Goal: Check status: Check status

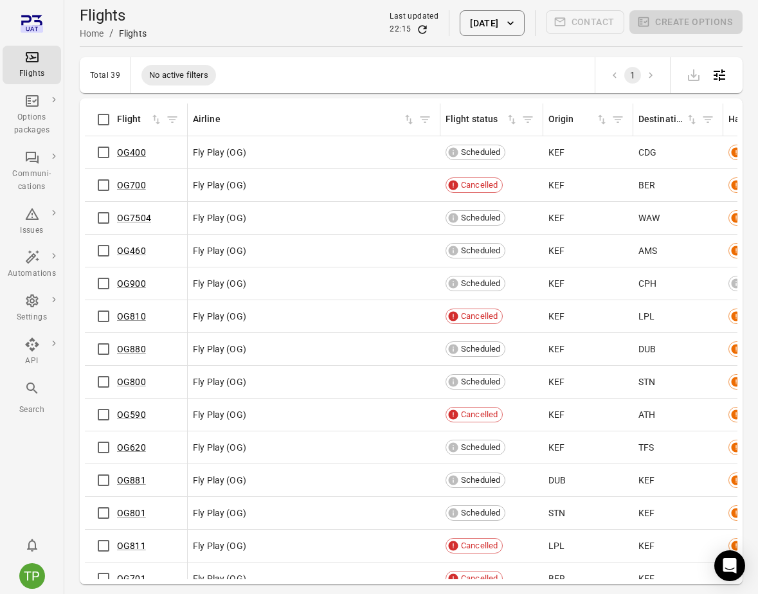
click at [466, 26] on button "[DATE]" at bounding box center [492, 23] width 64 height 26
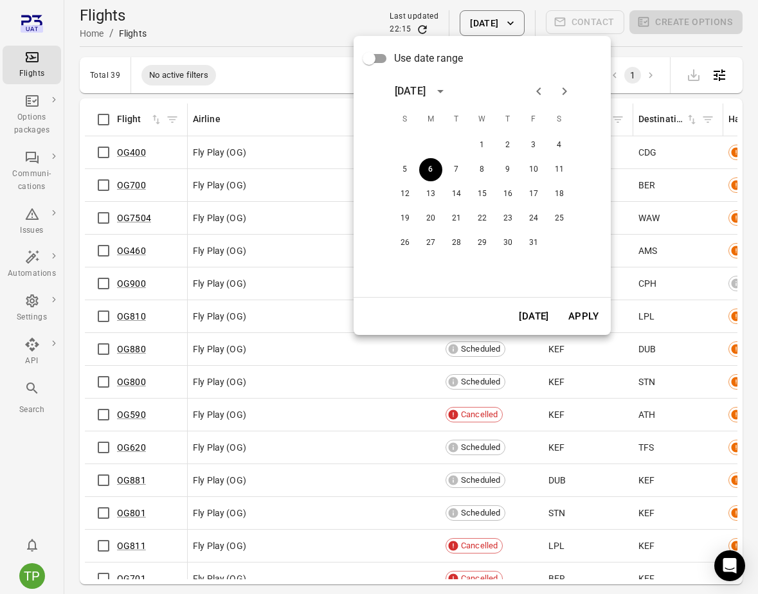
click at [541, 95] on icon "Previous month" at bounding box center [538, 91] width 15 height 15
click at [557, 145] on button "6" at bounding box center [559, 145] width 23 height 23
click at [580, 315] on button "Apply" at bounding box center [583, 316] width 44 height 27
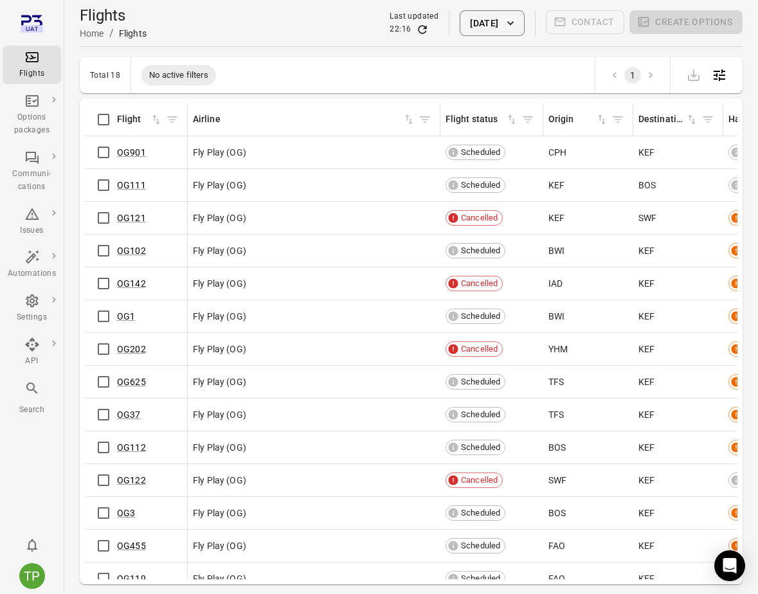
click at [487, 19] on button "[DATE]" at bounding box center [492, 23] width 64 height 26
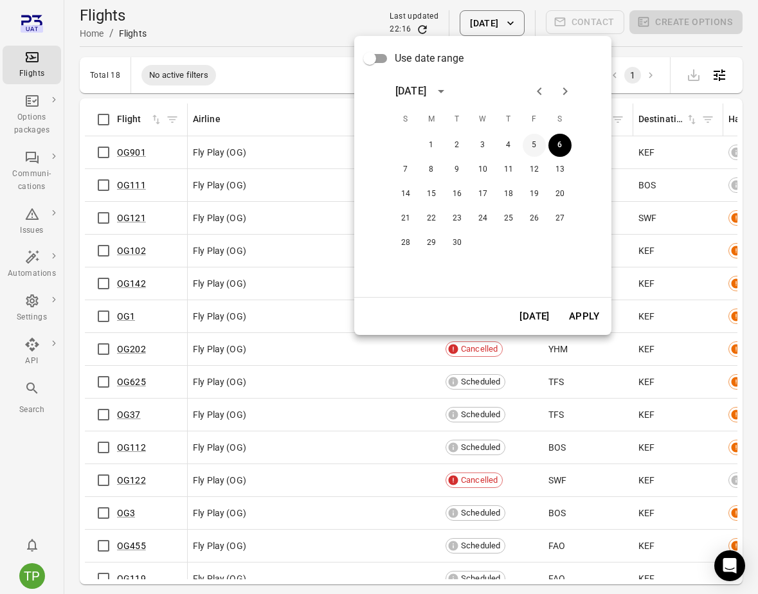
click at [533, 148] on button "5" at bounding box center [534, 145] width 23 height 23
click at [579, 316] on button "Apply" at bounding box center [584, 316] width 44 height 27
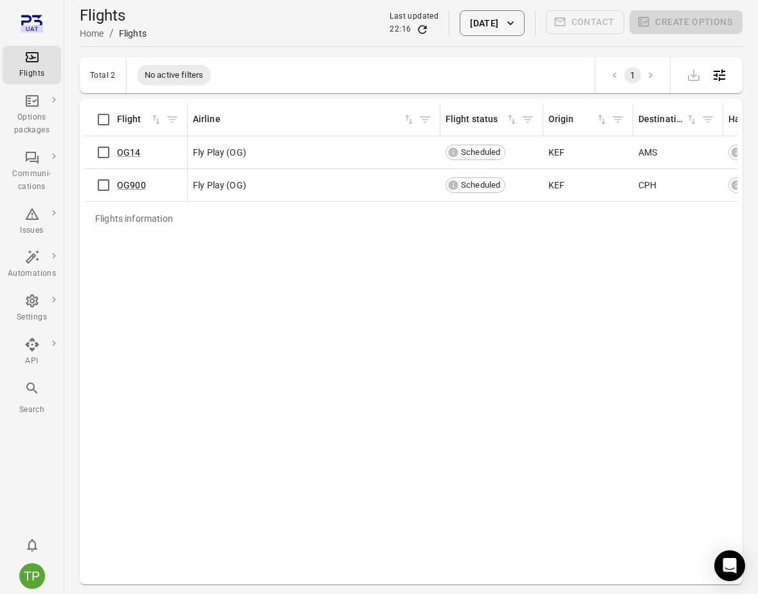
click at [494, 24] on button "[DATE]" at bounding box center [492, 23] width 64 height 26
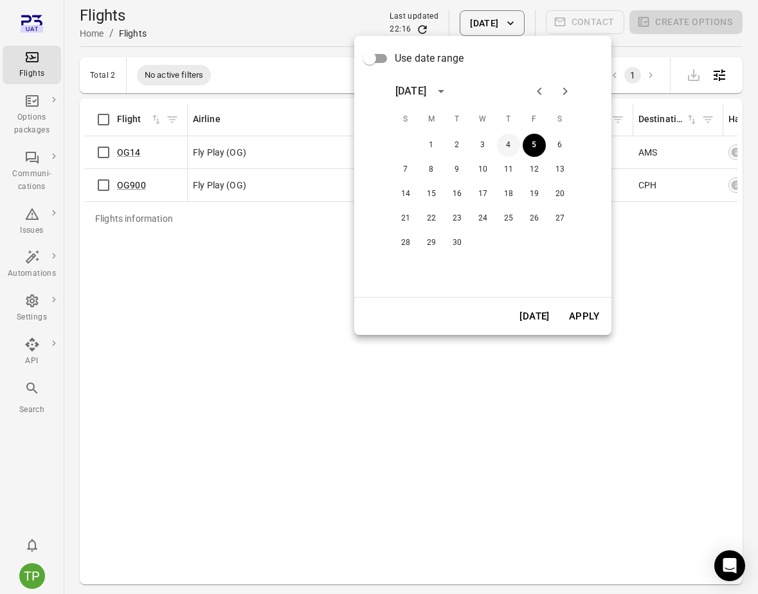
click at [511, 147] on button "4" at bounding box center [508, 145] width 23 height 23
click at [586, 324] on button "Apply" at bounding box center [584, 316] width 44 height 27
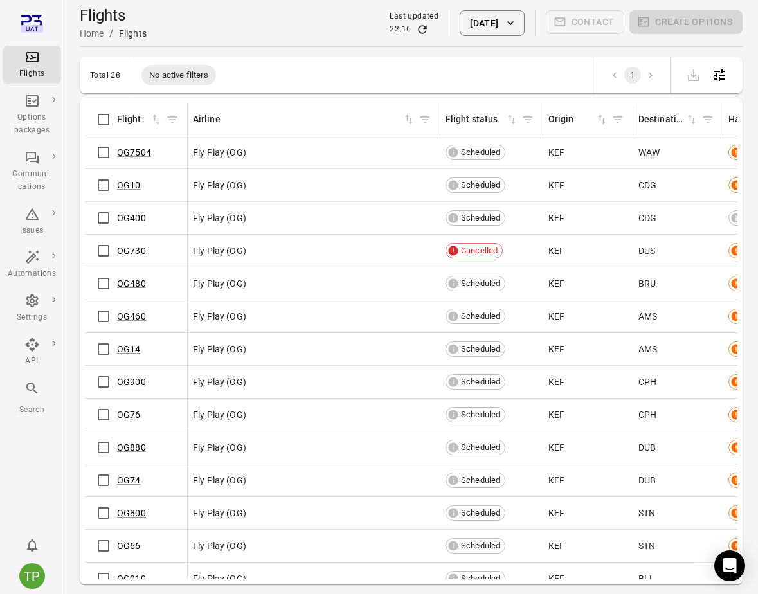
click at [474, 19] on button "[DATE]" at bounding box center [492, 23] width 64 height 26
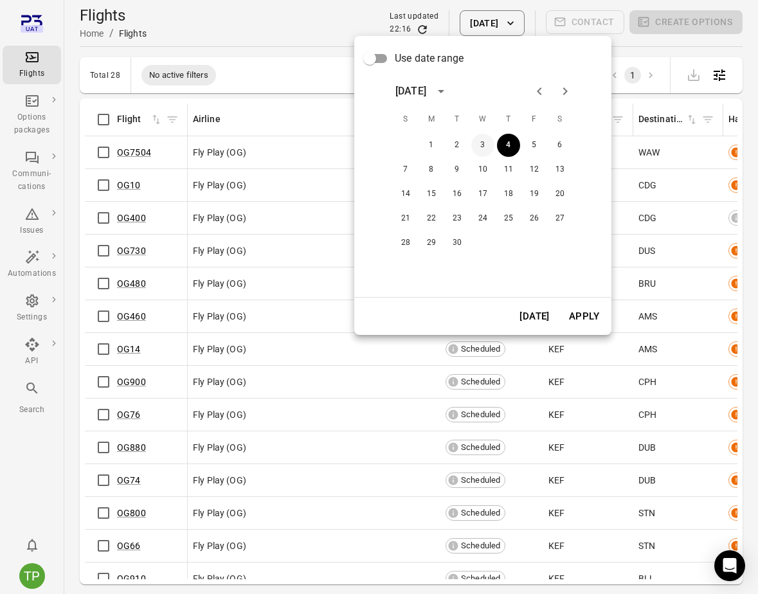
click at [483, 150] on button "3" at bounding box center [482, 145] width 23 height 23
click at [575, 316] on button "Apply" at bounding box center [584, 316] width 44 height 27
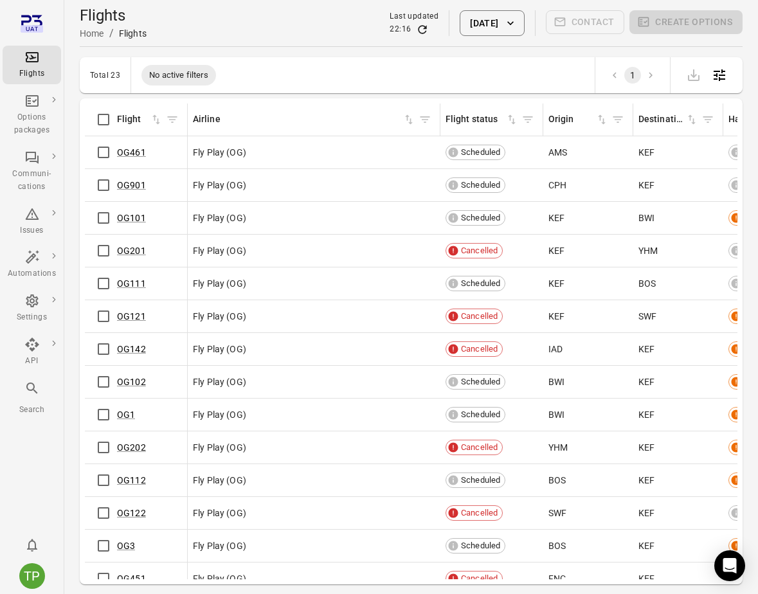
click at [492, 23] on button "[DATE]" at bounding box center [492, 23] width 64 height 26
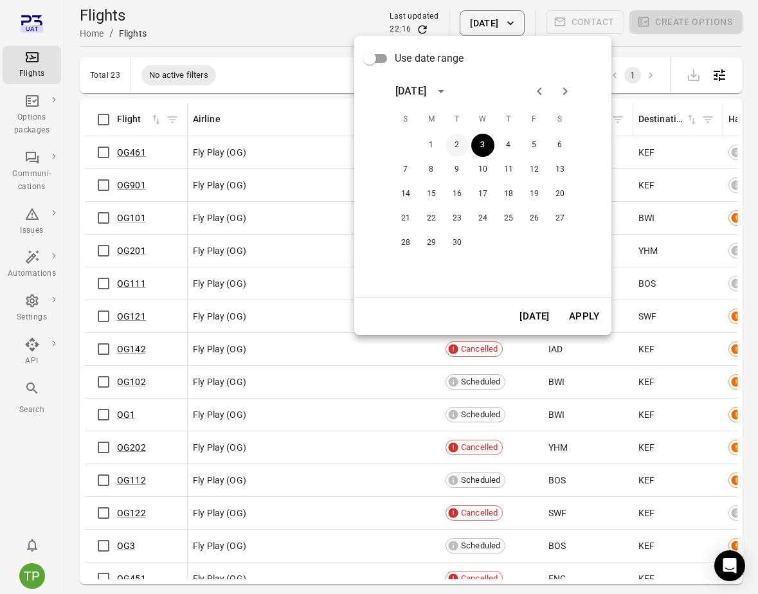
click at [453, 149] on button "2" at bounding box center [457, 145] width 23 height 23
click at [575, 315] on button "Apply" at bounding box center [584, 316] width 44 height 27
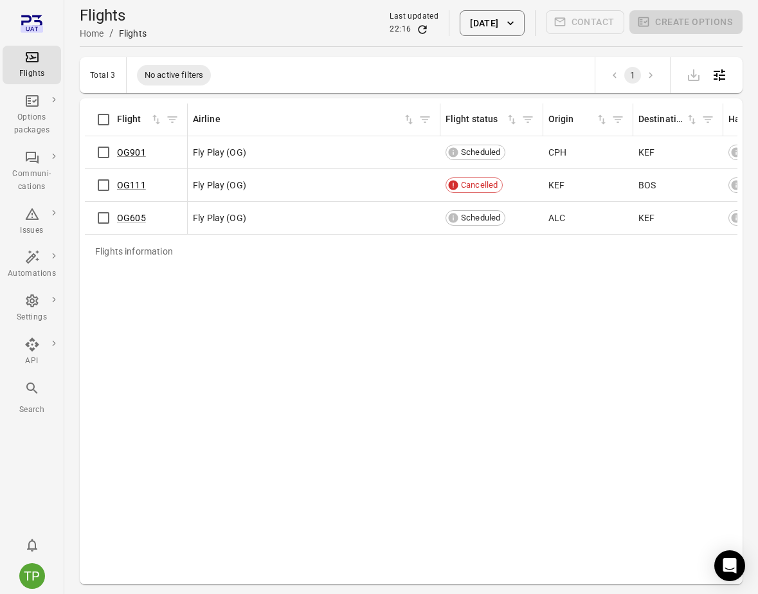
click at [484, 23] on button "[DATE]" at bounding box center [492, 23] width 64 height 26
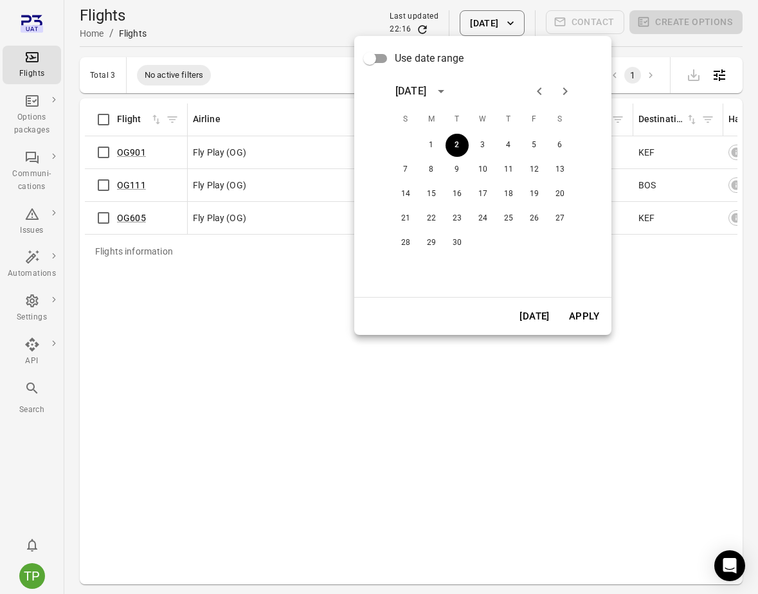
click at [547, 96] on icon "Previous month" at bounding box center [539, 91] width 15 height 15
click at [511, 170] on button "12" at bounding box center [508, 169] width 23 height 23
click at [578, 317] on button "Apply" at bounding box center [584, 316] width 44 height 27
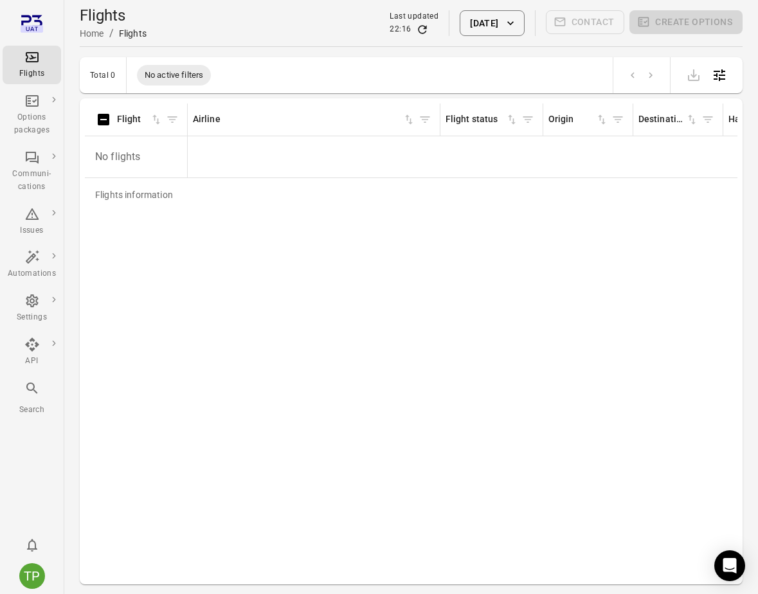
click at [489, 12] on button "[DATE]" at bounding box center [492, 23] width 64 height 26
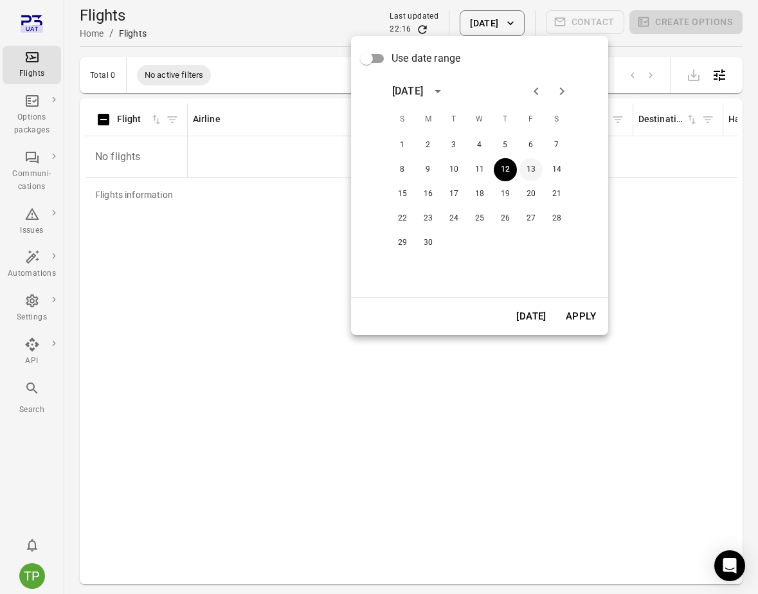
click at [532, 174] on button "13" at bounding box center [531, 169] width 23 height 23
click at [574, 315] on button "Apply" at bounding box center [581, 316] width 44 height 27
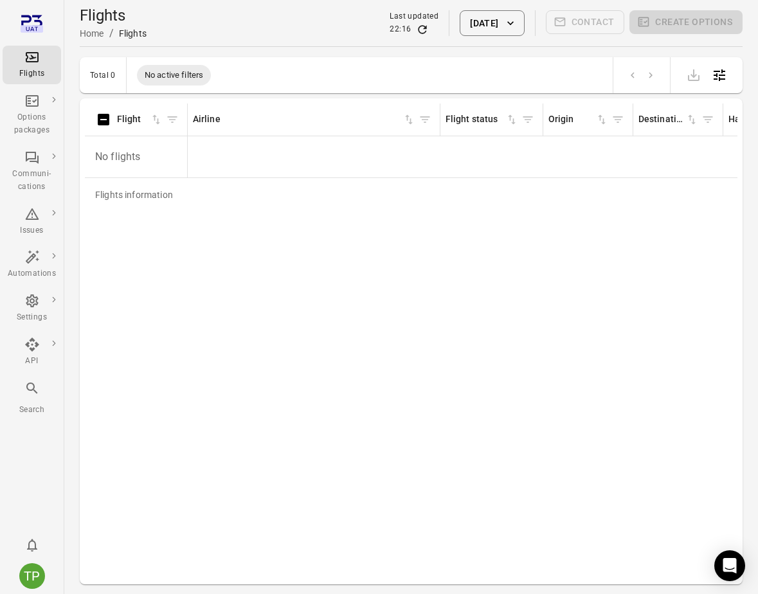
click at [465, 28] on button "[DATE]" at bounding box center [492, 23] width 64 height 26
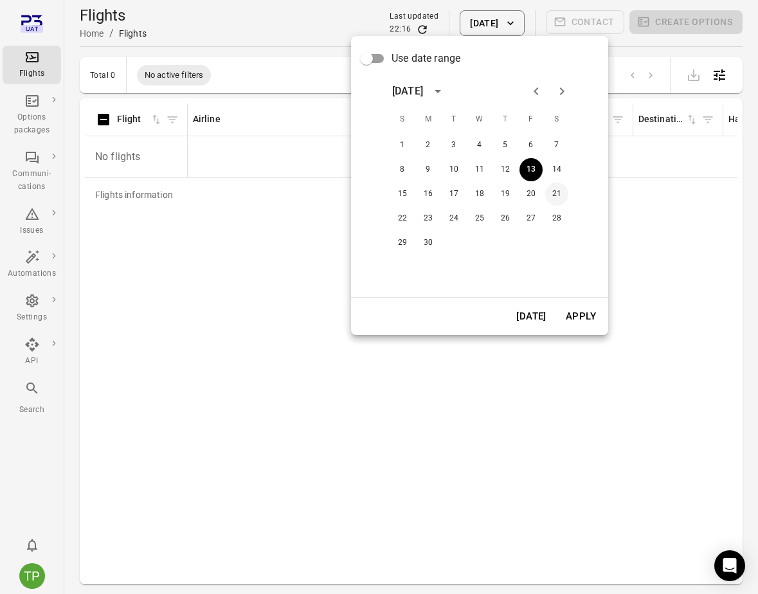
click at [549, 194] on button "21" at bounding box center [556, 194] width 23 height 23
click at [580, 324] on button "Apply" at bounding box center [581, 316] width 44 height 27
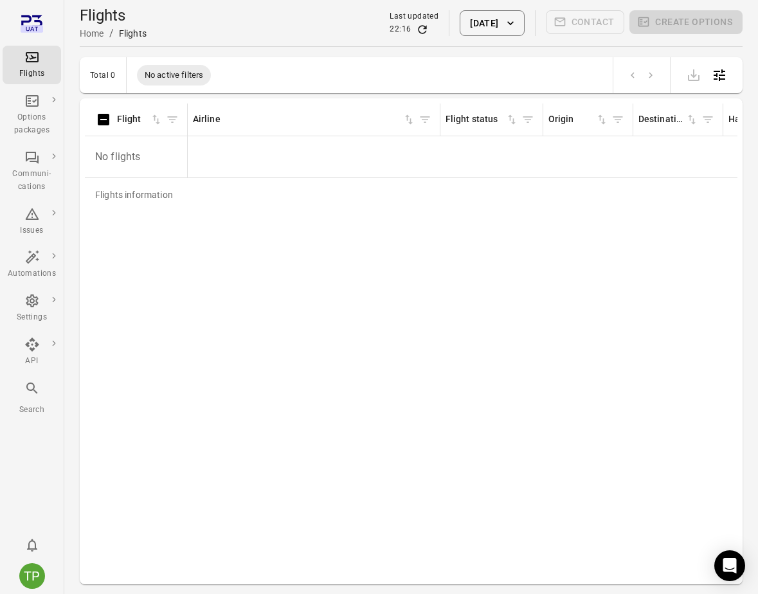
click at [490, 28] on button "[DATE]" at bounding box center [492, 23] width 64 height 26
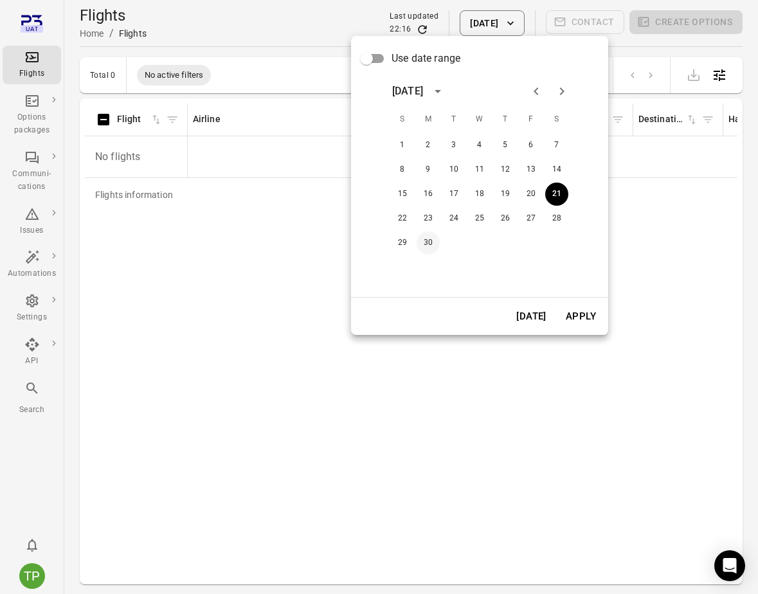
click at [433, 237] on button "30" at bounding box center [428, 242] width 23 height 23
click at [584, 325] on button "Apply" at bounding box center [581, 316] width 44 height 27
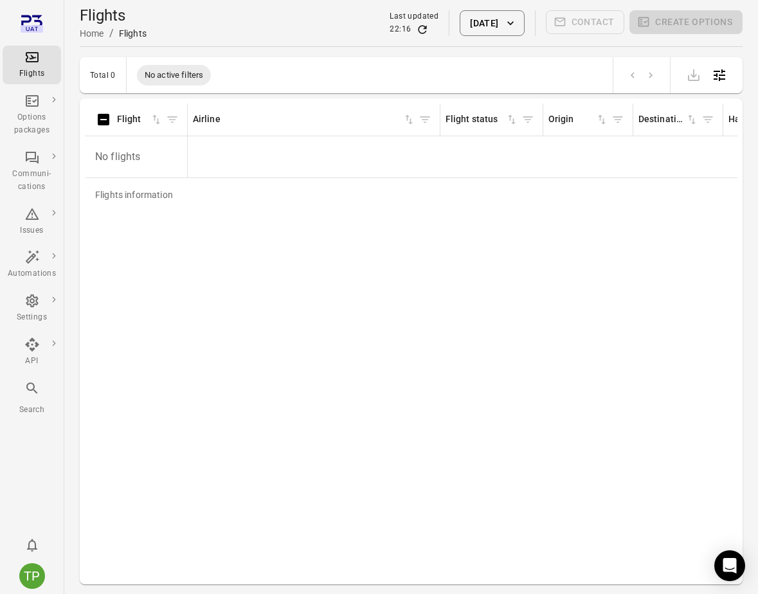
click at [484, 31] on button "[DATE]" at bounding box center [492, 23] width 64 height 26
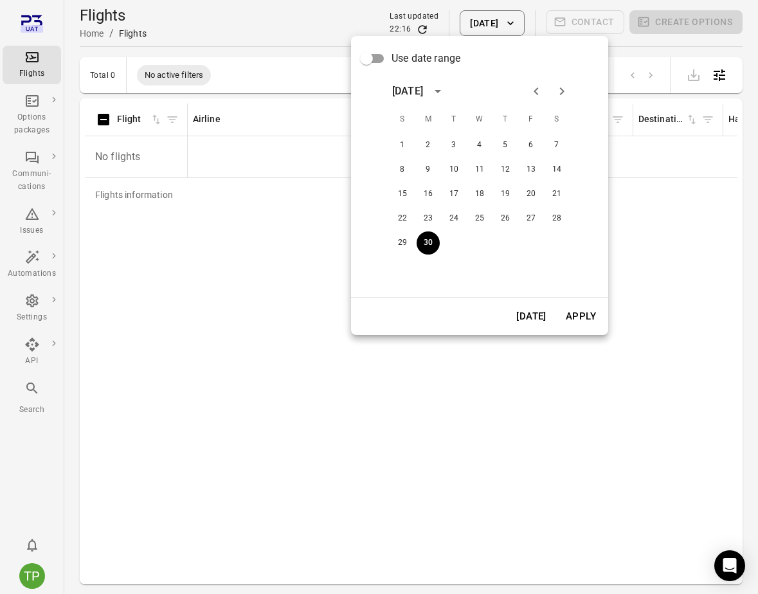
click at [557, 91] on icon "Next month" at bounding box center [561, 91] width 15 height 15
click at [500, 222] on button "24" at bounding box center [505, 218] width 23 height 23
click at [566, 314] on button "Apply" at bounding box center [581, 316] width 44 height 27
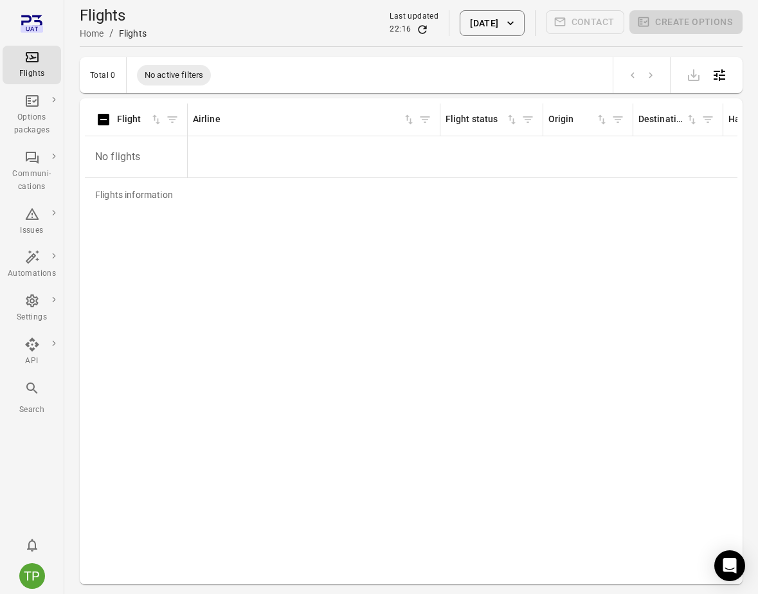
click at [510, 26] on icon "button" at bounding box center [510, 23] width 13 height 13
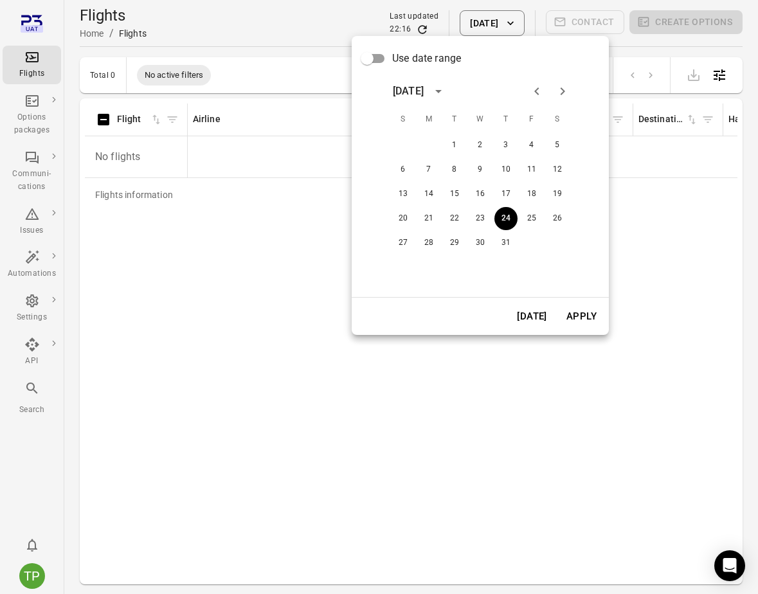
click at [562, 95] on icon "Next month" at bounding box center [562, 91] width 15 height 15
click at [507, 249] on button "28" at bounding box center [505, 242] width 23 height 23
click at [577, 316] on button "Apply" at bounding box center [581, 316] width 44 height 27
